Goal: Navigation & Orientation: Find specific page/section

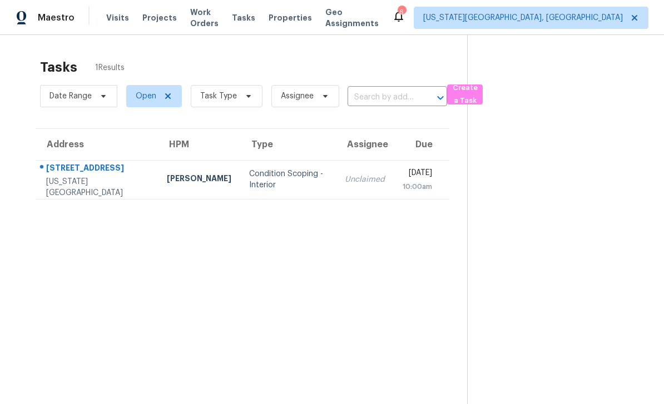
click at [291, 17] on span "Properties" at bounding box center [289, 17] width 43 height 11
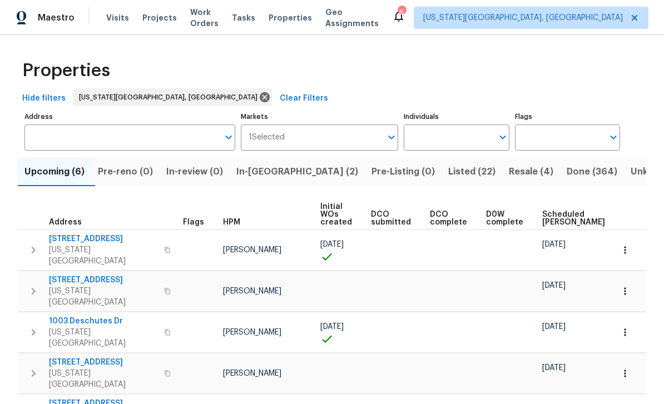
click at [448, 169] on span "Listed (22)" at bounding box center [471, 172] width 47 height 16
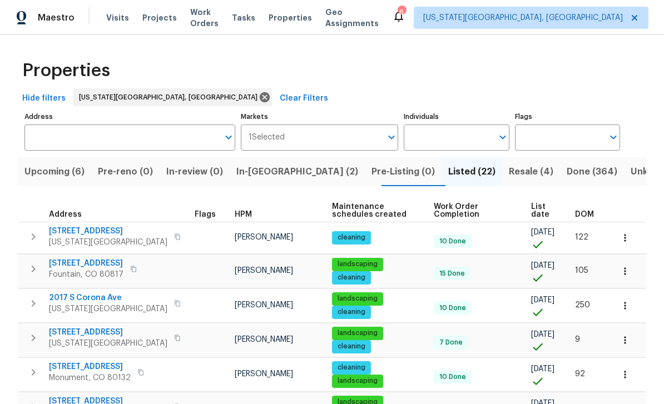
scroll to position [-18, 0]
